Goal: Find specific page/section: Find specific page/section

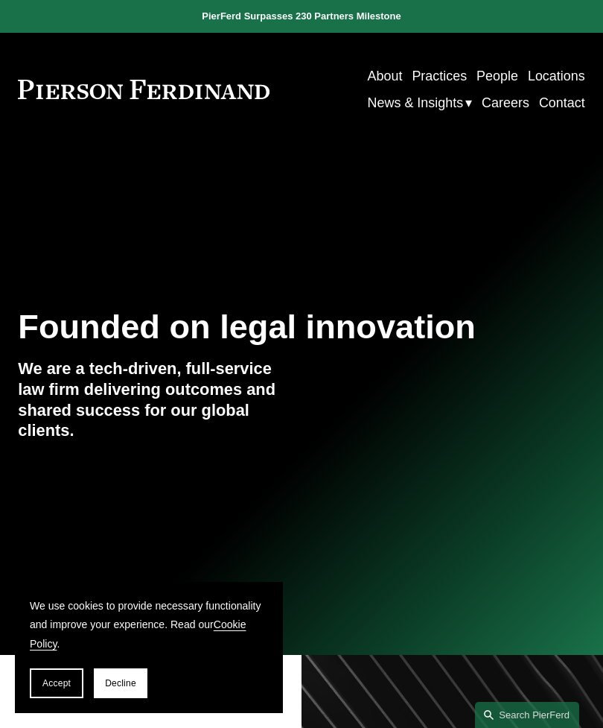
click at [122, 686] on span "Decline" at bounding box center [120, 683] width 31 height 10
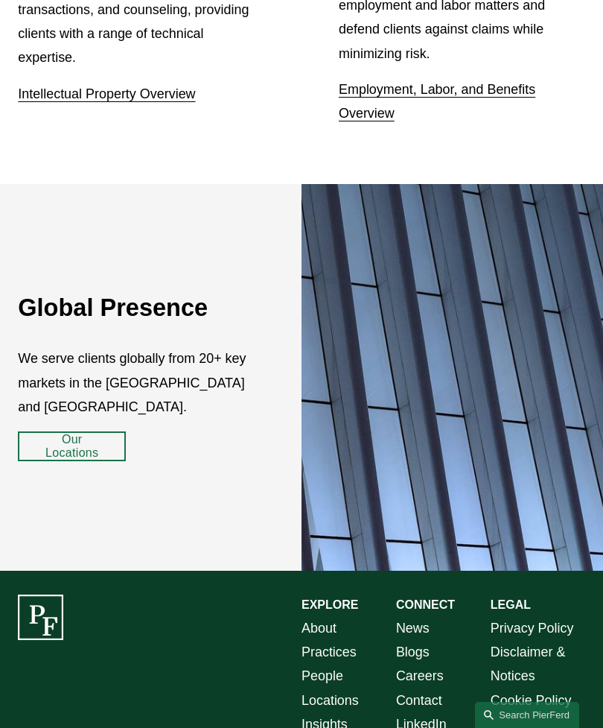
scroll to position [2147, 0]
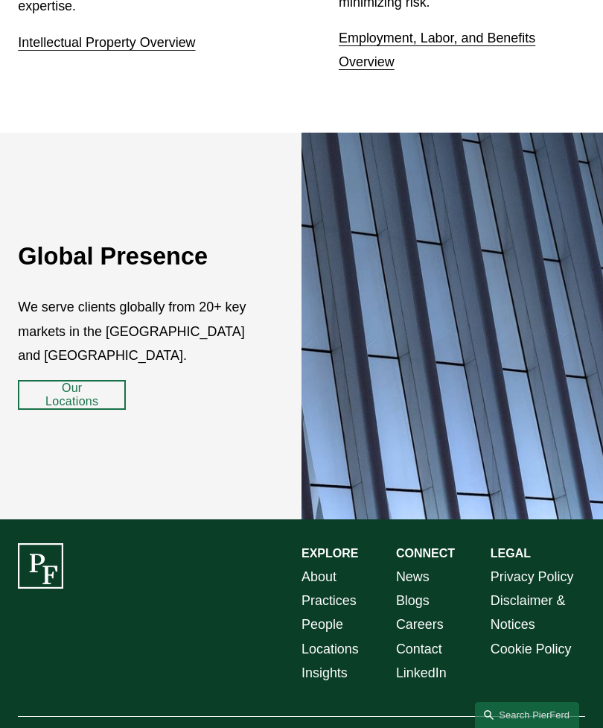
click at [358, 637] on link "Locations" at bounding box center [330, 649] width 57 height 24
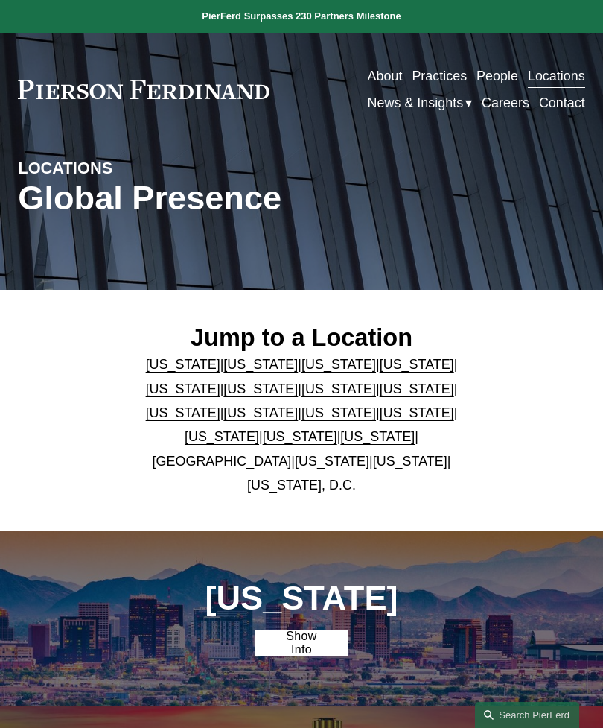
click at [392, 420] on link "[US_STATE]" at bounding box center [417, 412] width 75 height 15
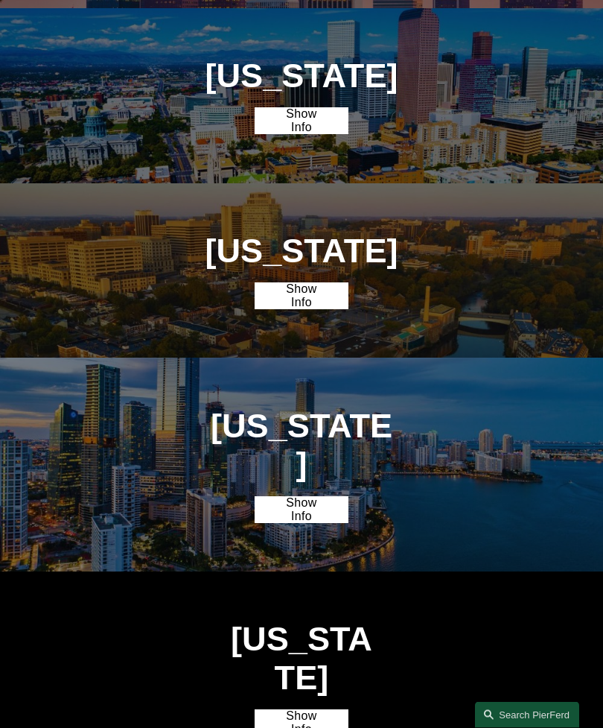
scroll to position [2555, 0]
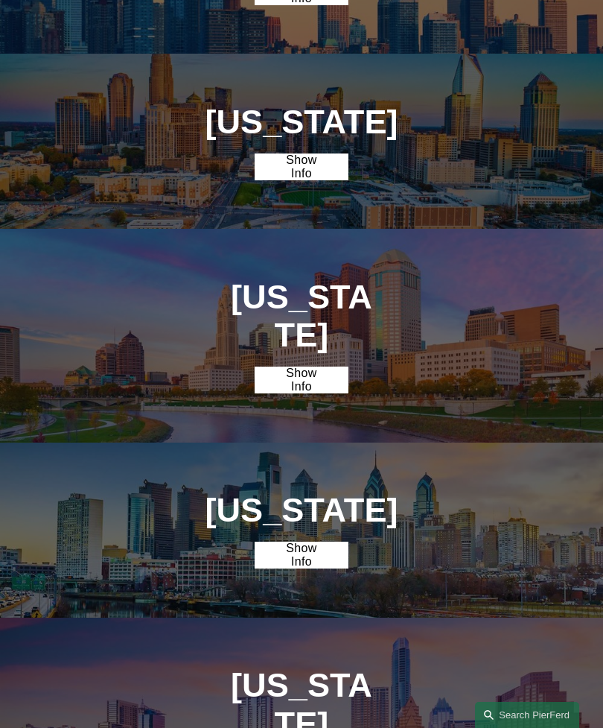
click at [337, 153] on link "Show Info" at bounding box center [302, 166] width 95 height 27
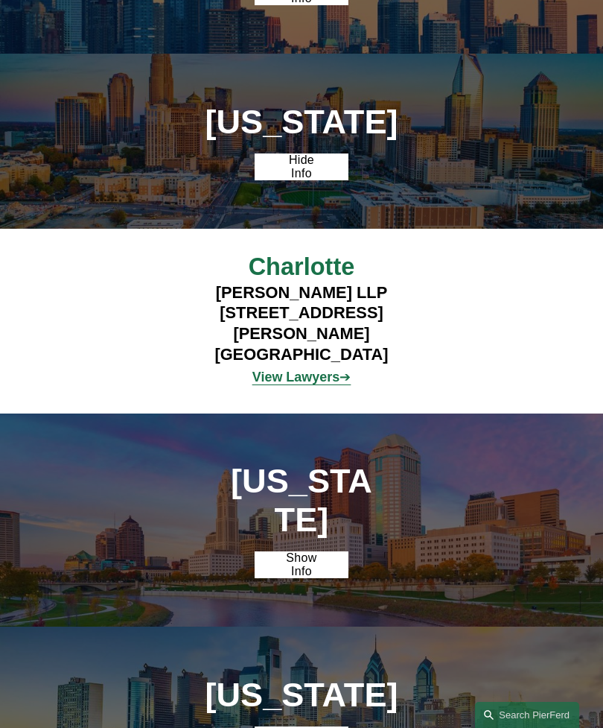
click at [336, 370] on strong "View Lawyers" at bounding box center [296, 377] width 87 height 15
